Goal: Task Accomplishment & Management: Use online tool/utility

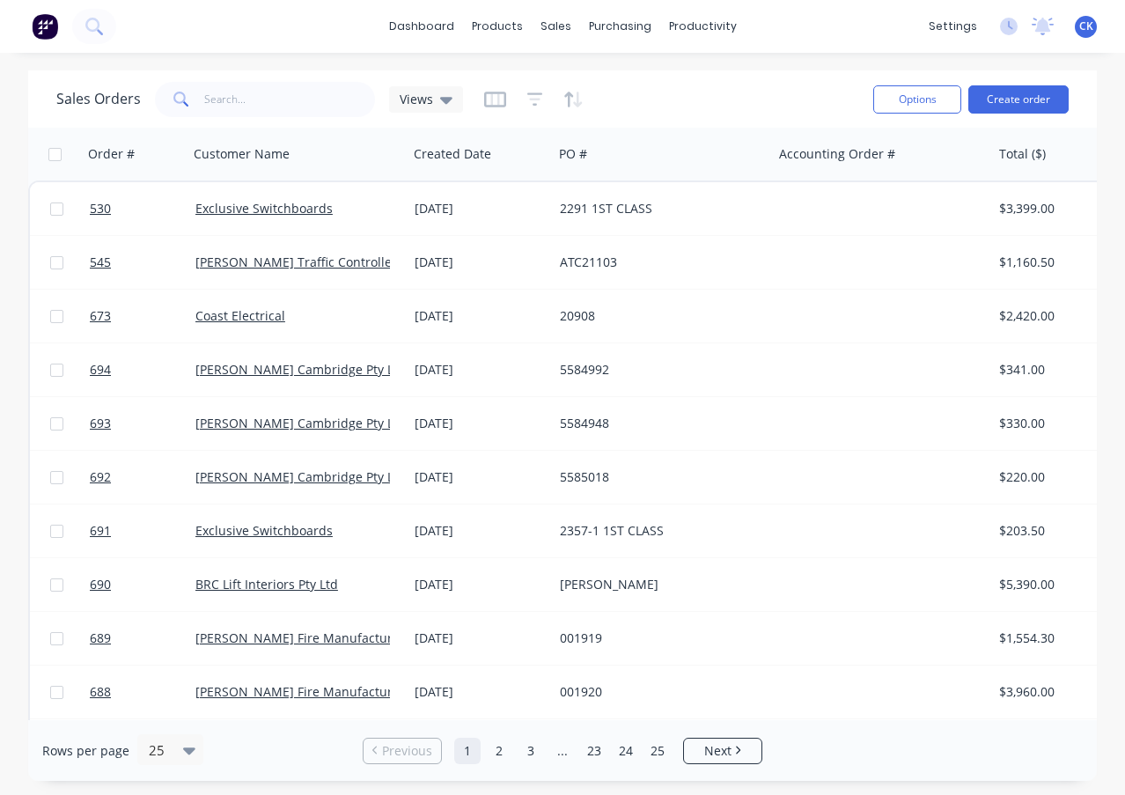
click at [30, 28] on button at bounding box center [44, 26] width 37 height 35
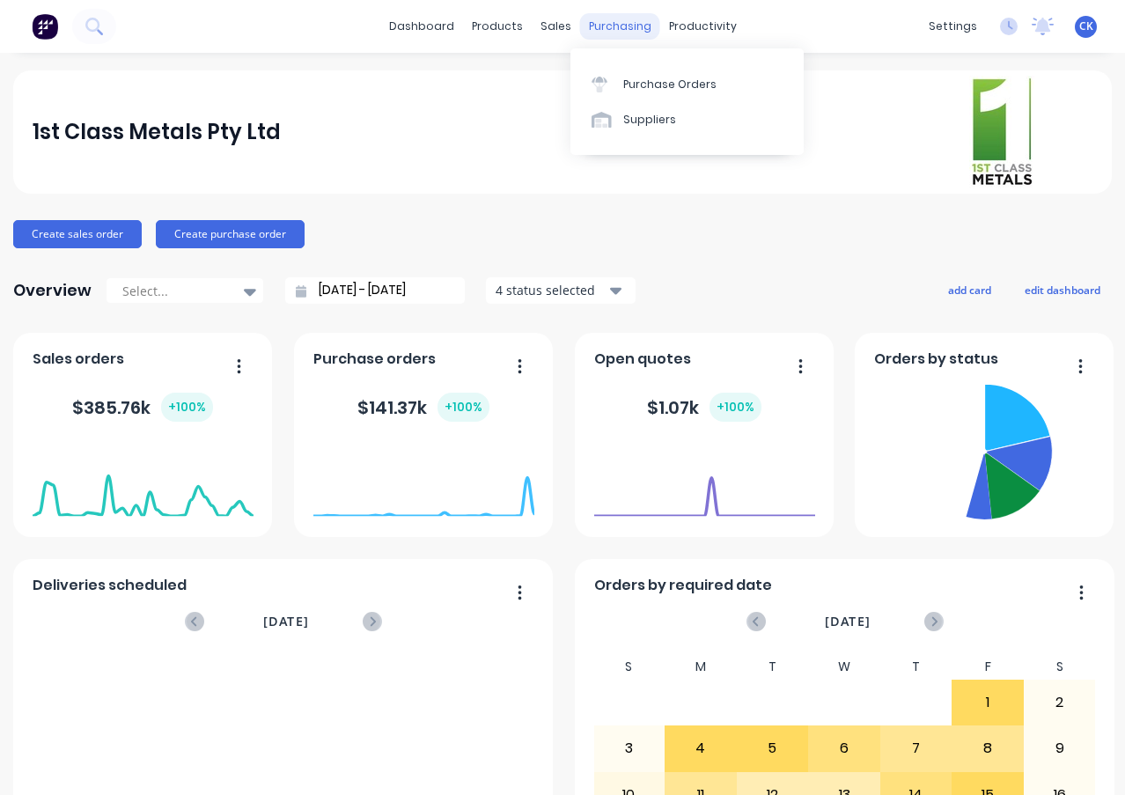
click at [600, 32] on div "purchasing" at bounding box center [620, 26] width 80 height 26
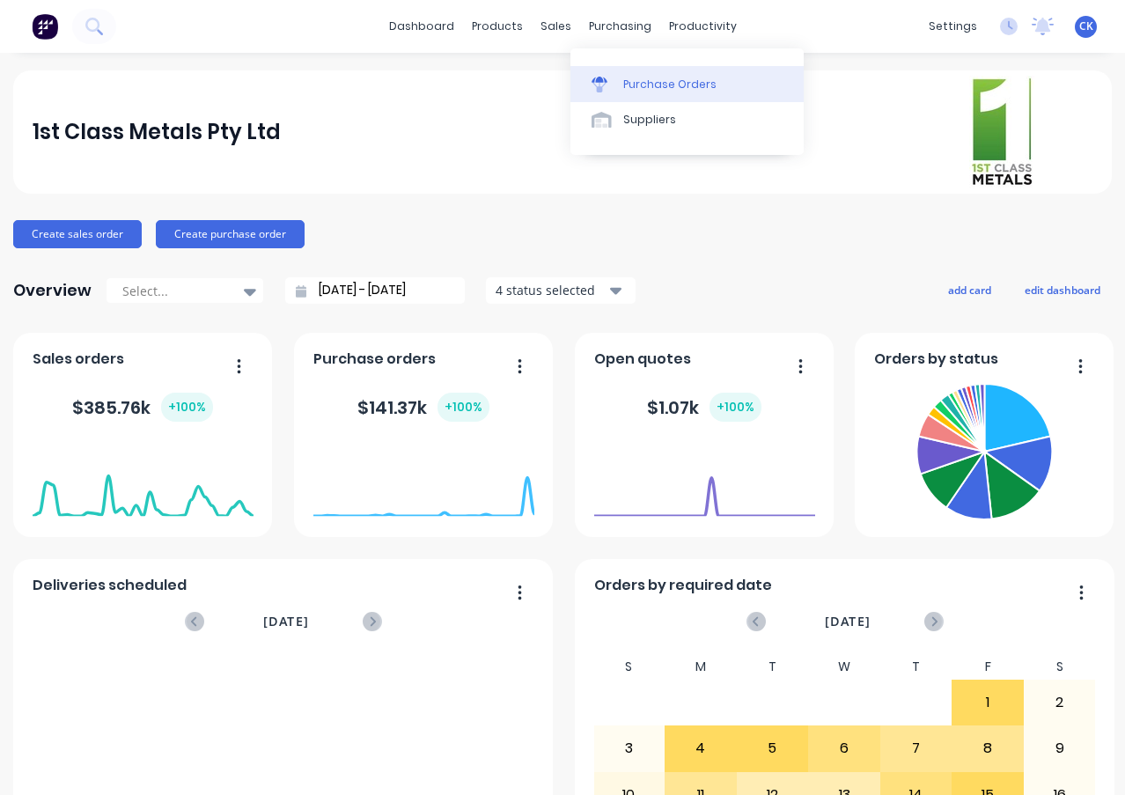
click at [633, 84] on div "Purchase Orders" at bounding box center [669, 85] width 93 height 16
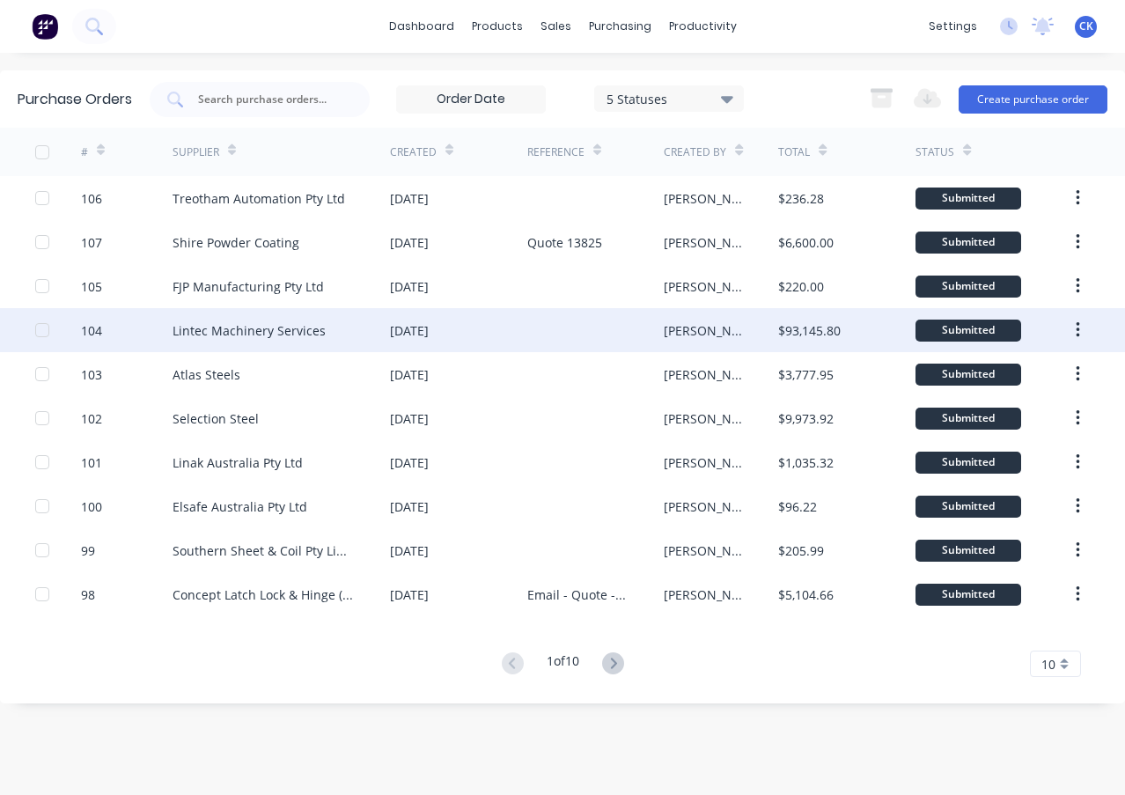
click at [269, 331] on div "Lintec Machinery Services" at bounding box center [249, 330] width 153 height 18
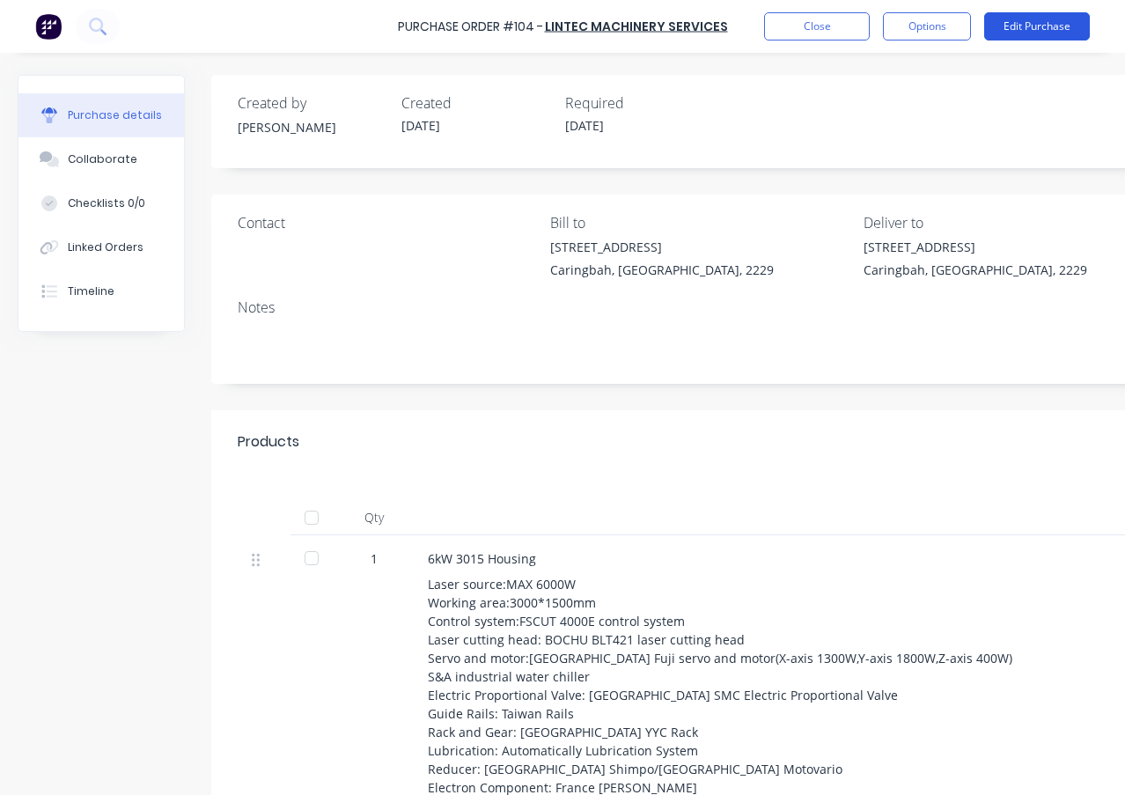
click at [1022, 32] on button "Edit Purchase" at bounding box center [1037, 26] width 106 height 28
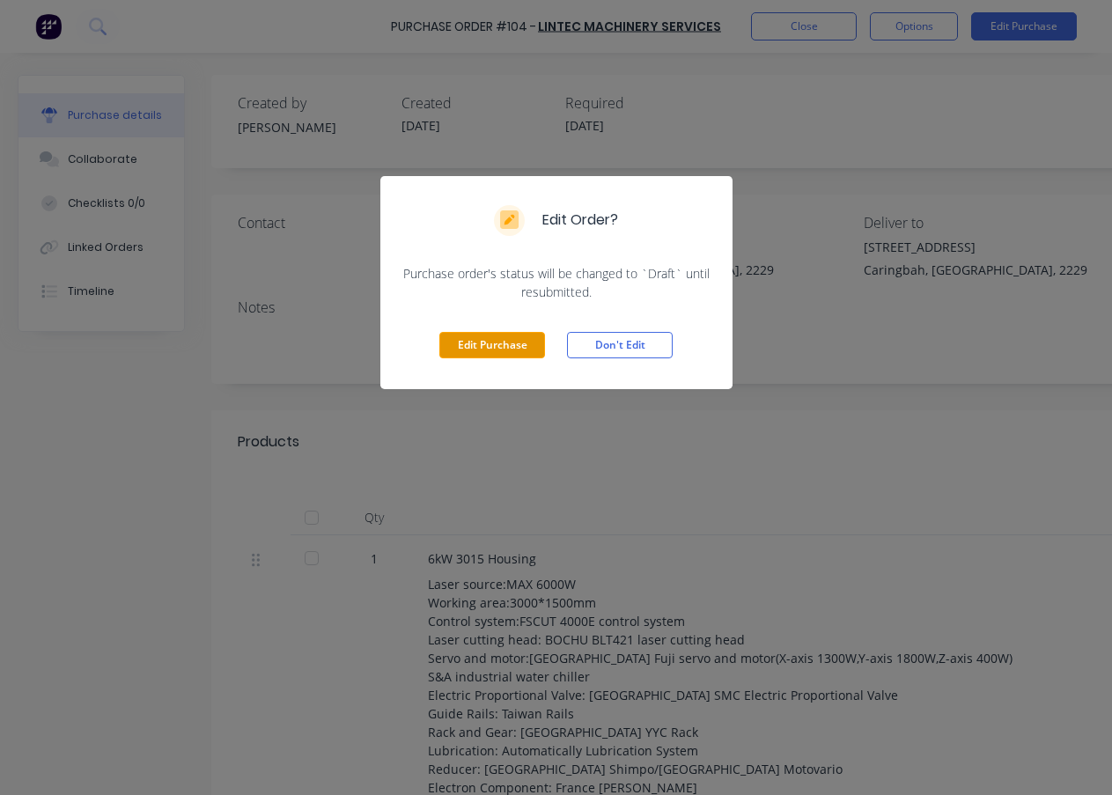
click at [481, 341] on button "Edit Purchase" at bounding box center [492, 345] width 106 height 26
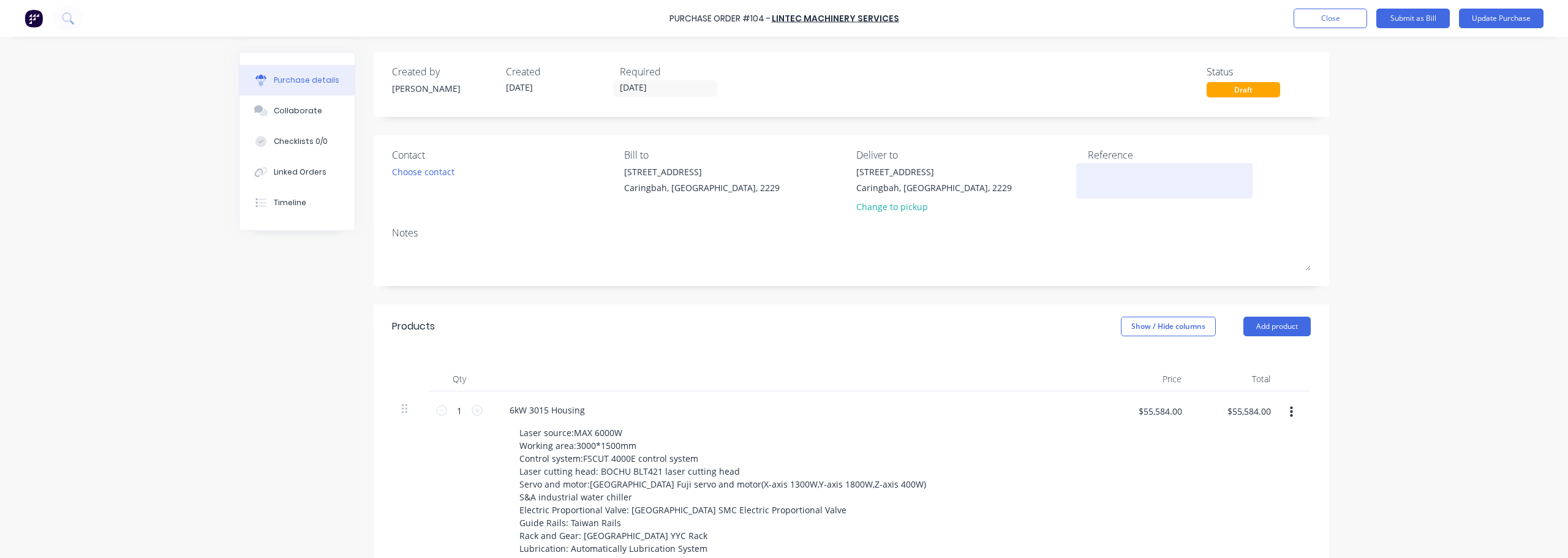
click at [782, 181] on textarea at bounding box center [1164, 180] width 153 height 28
type textarea "5"
type textarea "2509"
type textarea "x"
type textarea "2509"
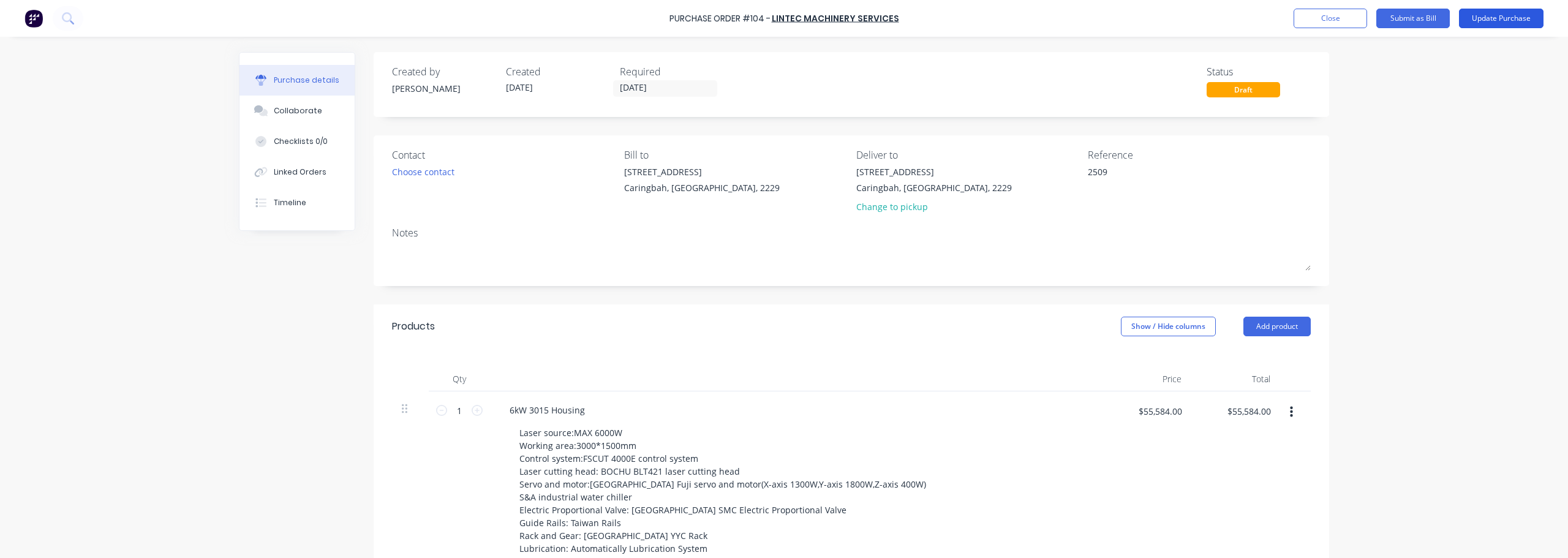
click at [782, 13] on button "Update Purchase" at bounding box center [1501, 18] width 84 height 19
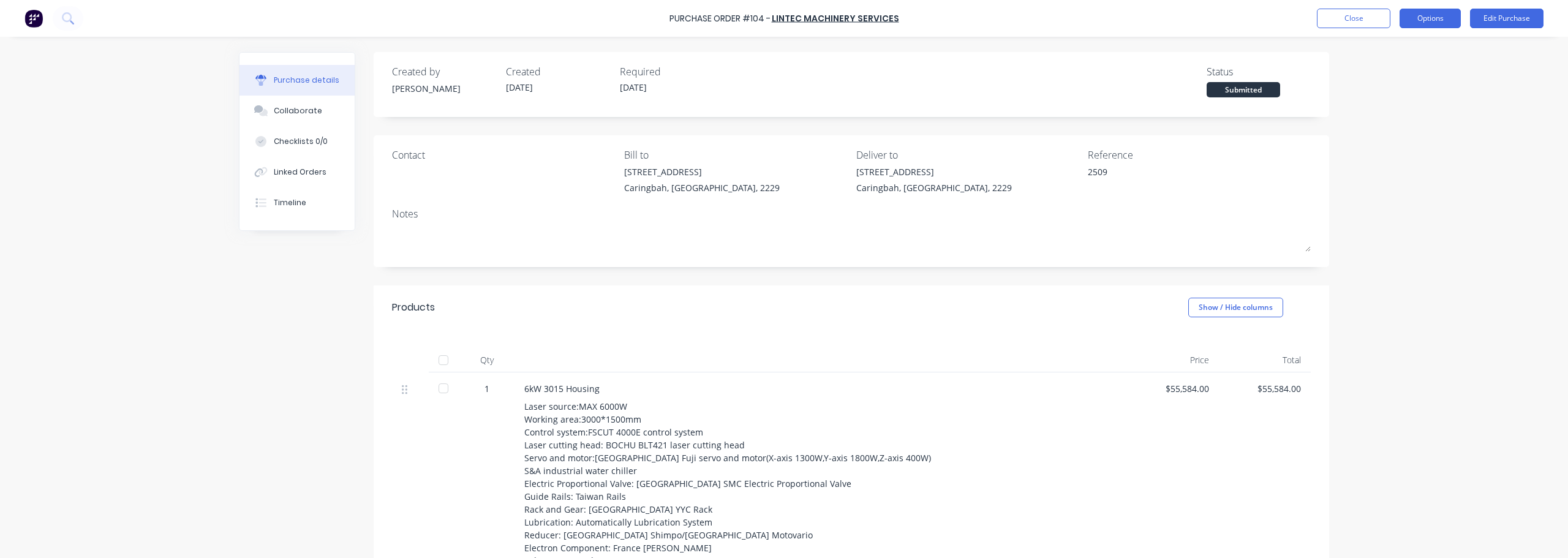
click at [782, 21] on button "Options" at bounding box center [1430, 18] width 61 height 19
click at [782, 73] on div "Convert to Bill" at bounding box center [1402, 74] width 95 height 18
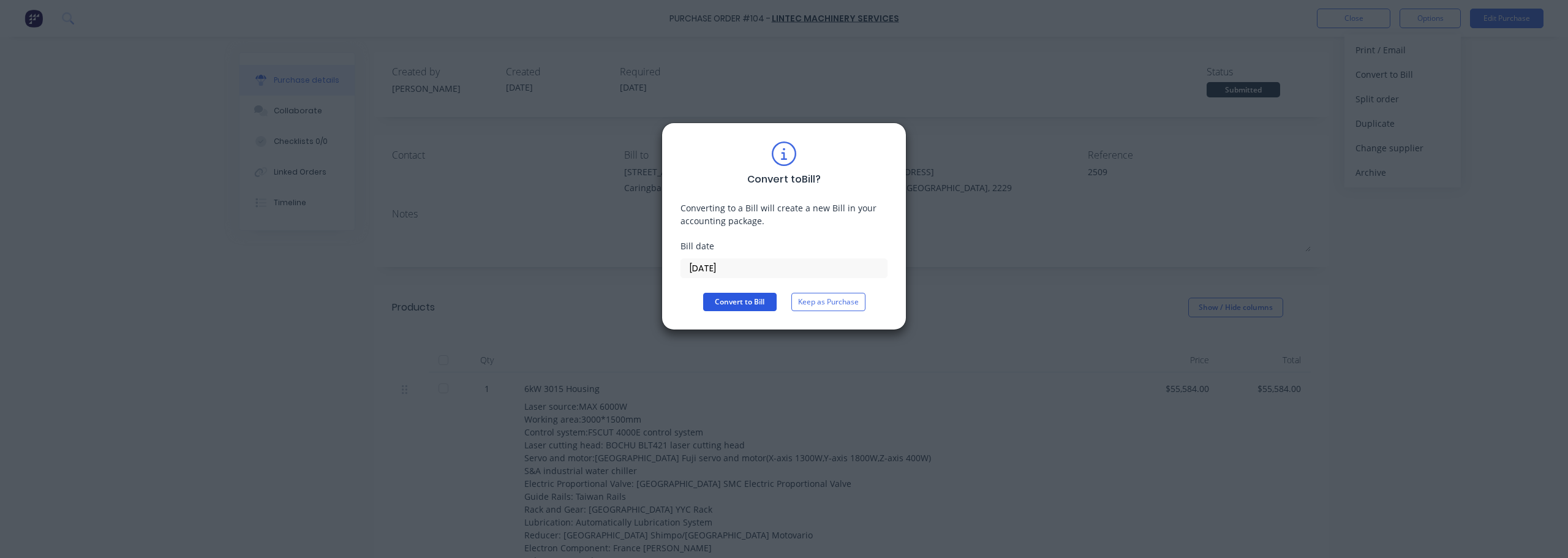
click at [747, 302] on button "Convert to Bill" at bounding box center [740, 302] width 74 height 18
type textarea "x"
